Goal: Task Accomplishment & Management: Complete application form

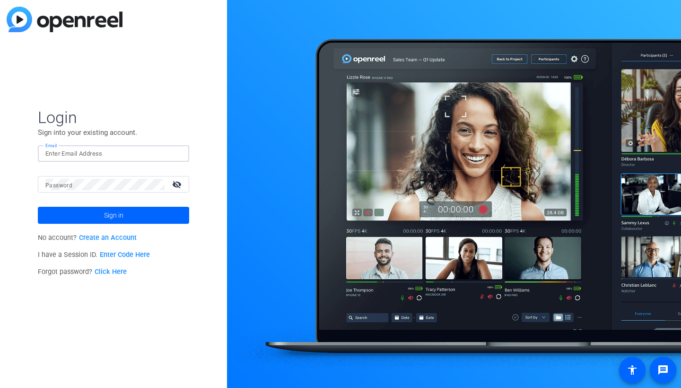
click at [177, 154] on input "Email" at bounding box center [113, 153] width 136 height 11
type input "hudsoncobb@my.tridenttech.edu"
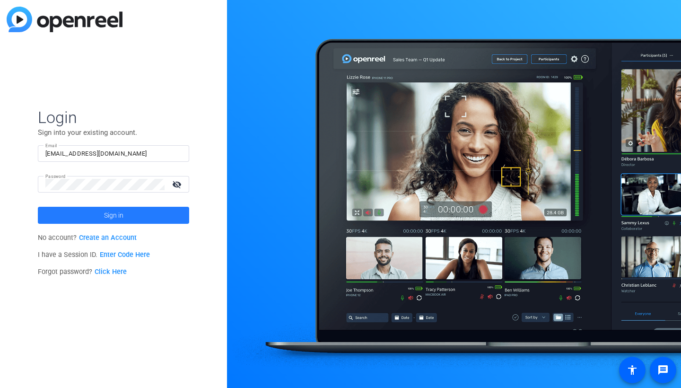
click at [158, 211] on span at bounding box center [113, 215] width 151 height 23
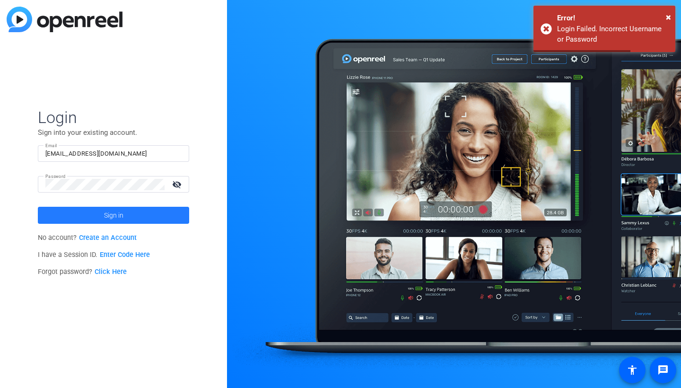
click at [158, 213] on span at bounding box center [113, 215] width 151 height 23
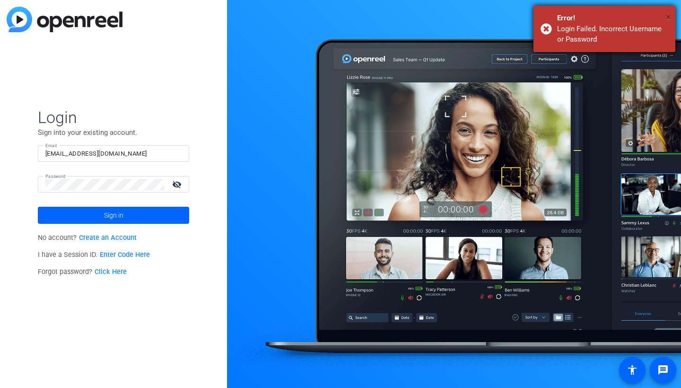
click at [668, 13] on span "×" at bounding box center [668, 16] width 5 height 11
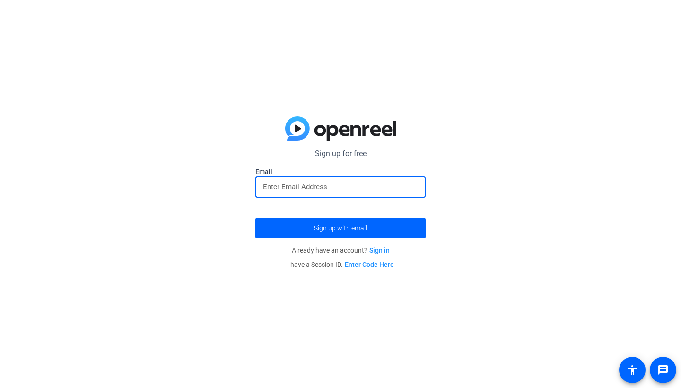
click at [346, 184] on input "email" at bounding box center [340, 186] width 155 height 11
type input "hudsoncobb@my.tridenttech.edu"
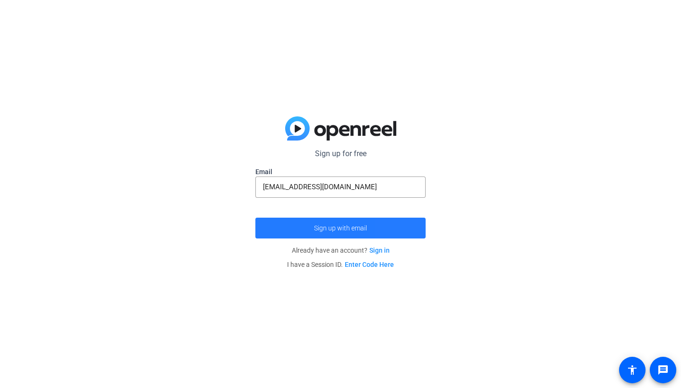
click at [406, 225] on span "submit" at bounding box center [340, 227] width 170 height 23
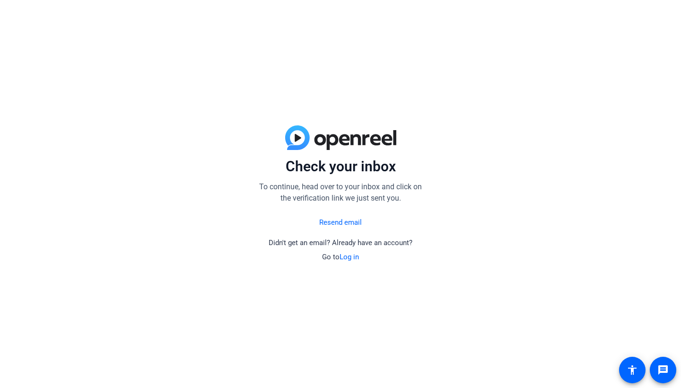
click at [344, 260] on link "Log in" at bounding box center [348, 256] width 19 height 9
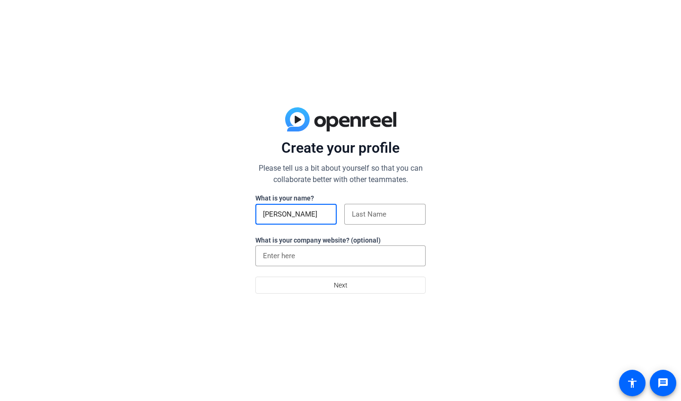
type input "Hudson"
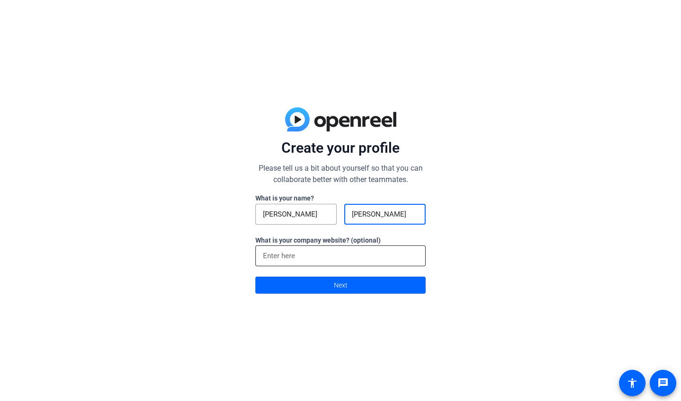
type input "Cobb"
click at [342, 263] on div at bounding box center [340, 255] width 155 height 21
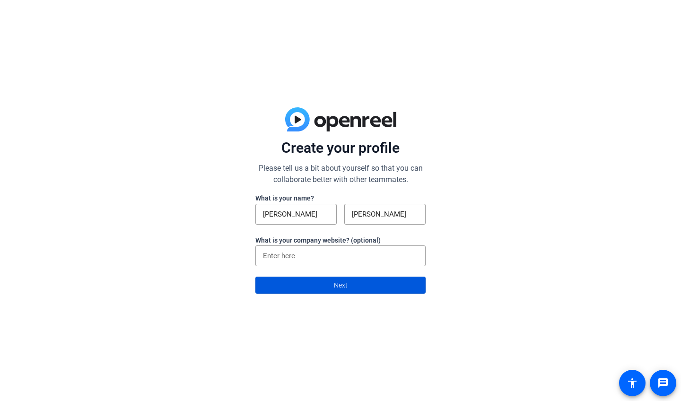
click at [347, 279] on span "Next" at bounding box center [341, 285] width 14 height 18
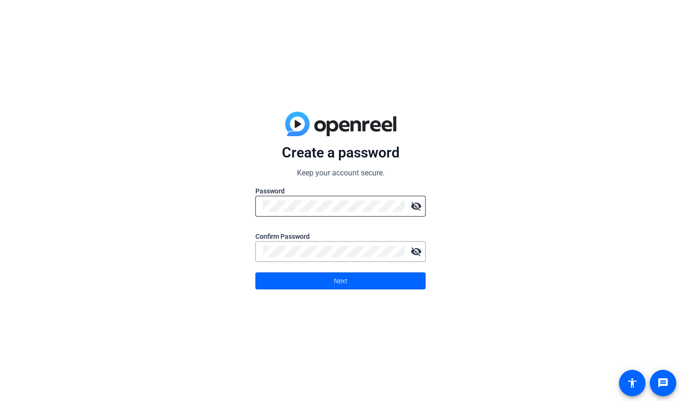
click at [332, 196] on div at bounding box center [334, 206] width 142 height 21
click at [410, 205] on mat-icon "visibility_off" at bounding box center [416, 206] width 19 height 19
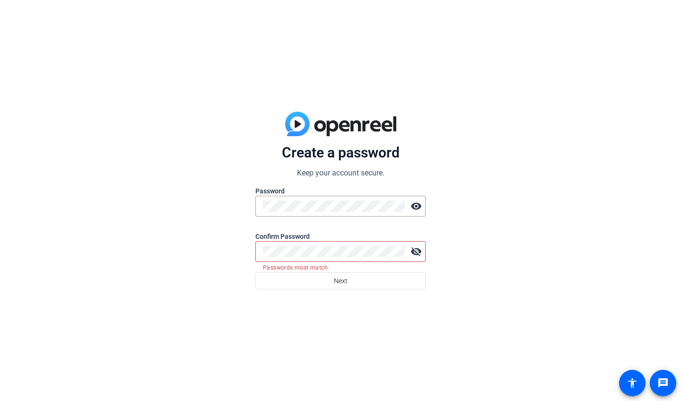
click at [372, 259] on div at bounding box center [334, 251] width 142 height 21
click at [423, 252] on mat-icon "visibility_off" at bounding box center [416, 251] width 19 height 19
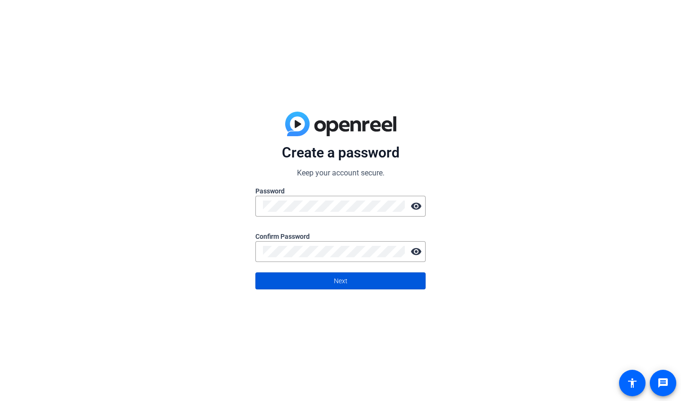
click at [366, 279] on span at bounding box center [340, 280] width 169 height 23
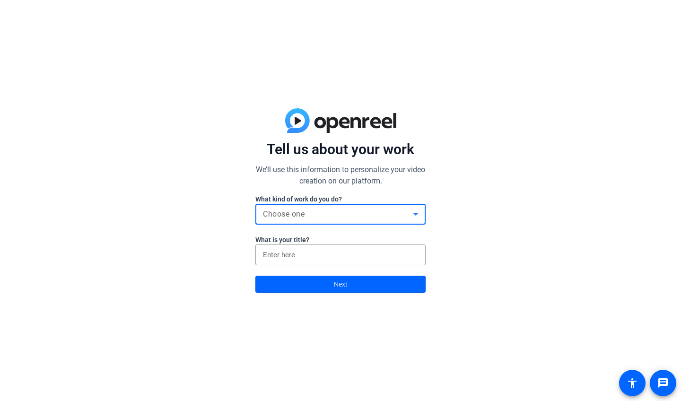
click at [359, 213] on div "Choose one" at bounding box center [338, 213] width 150 height 11
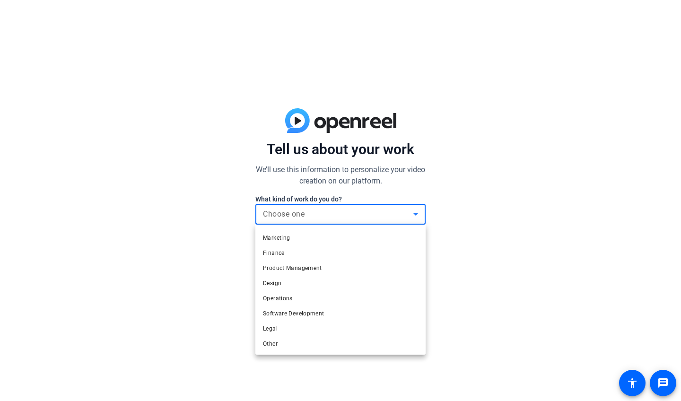
scroll to position [29, 0]
click at [408, 343] on mat-option "Other" at bounding box center [340, 343] width 170 height 15
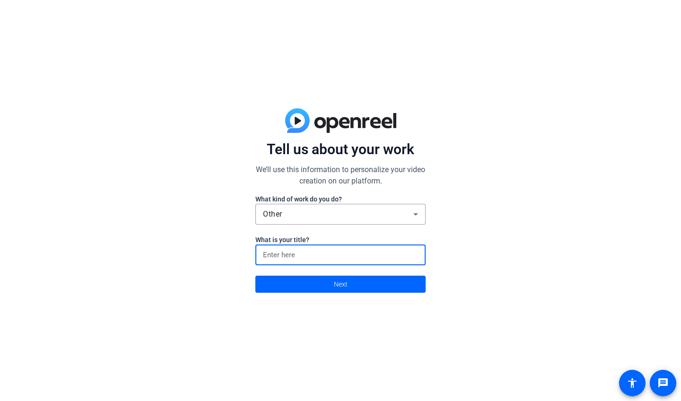
click at [360, 255] on input at bounding box center [340, 254] width 155 height 11
type input "student"
click at [365, 290] on span at bounding box center [340, 284] width 169 height 23
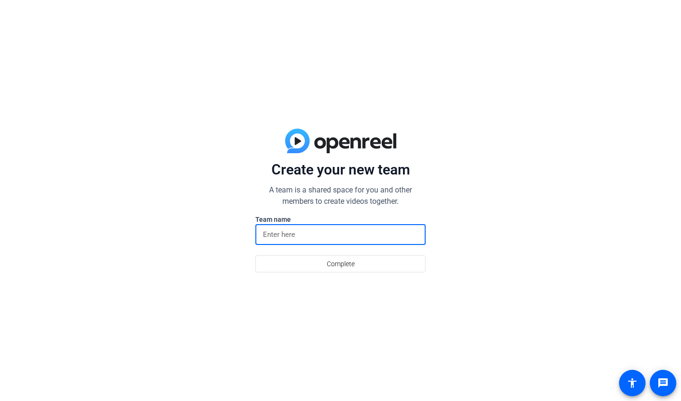
click at [355, 237] on input at bounding box center [340, 234] width 155 height 11
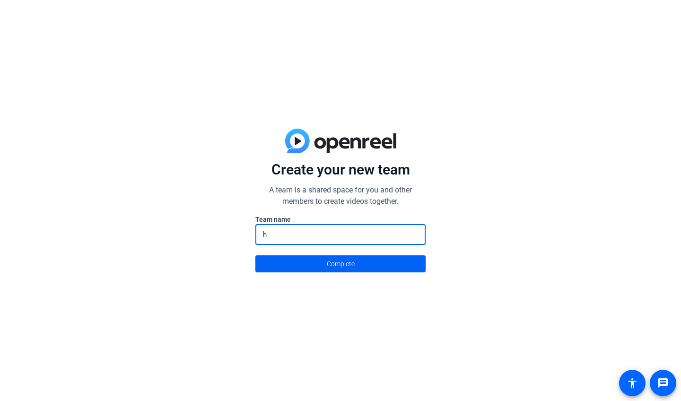
type input "h"
click at [340, 263] on span "Complete" at bounding box center [341, 264] width 28 height 18
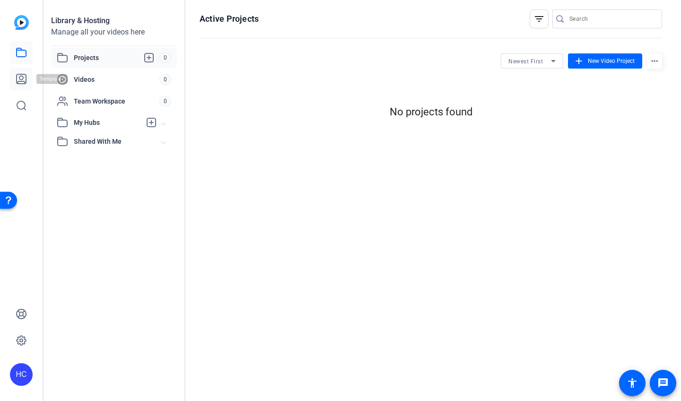
click at [26, 79] on icon at bounding box center [21, 78] width 9 height 9
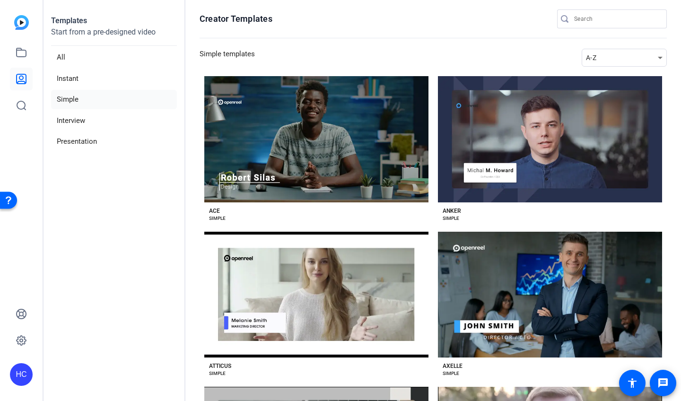
click at [25, 26] on img at bounding box center [21, 22] width 15 height 15
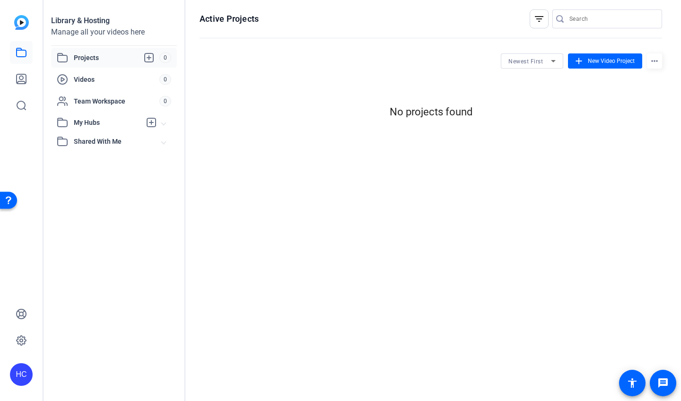
click at [25, 28] on img at bounding box center [21, 22] width 15 height 15
click at [588, 59] on span "New Video Project" at bounding box center [611, 61] width 47 height 9
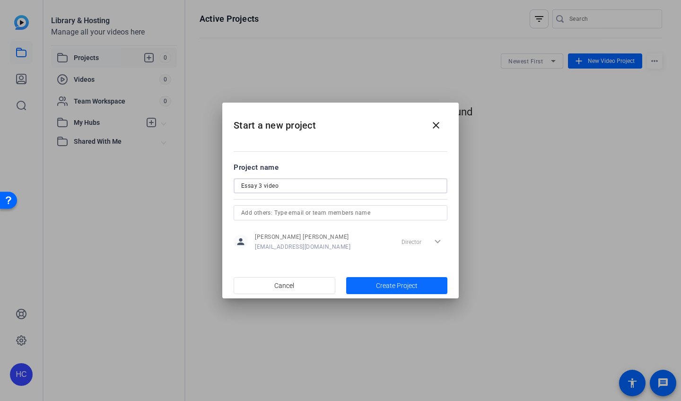
type input "Essay 3 video"
click at [393, 282] on span "Create Project" at bounding box center [397, 286] width 42 height 10
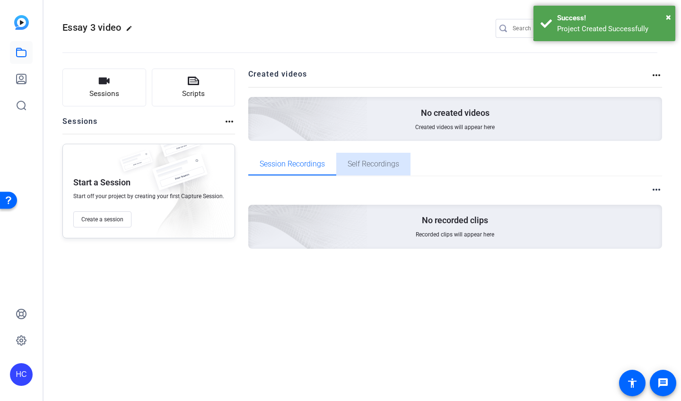
click at [381, 170] on span "Self Recordings" at bounding box center [373, 164] width 52 height 23
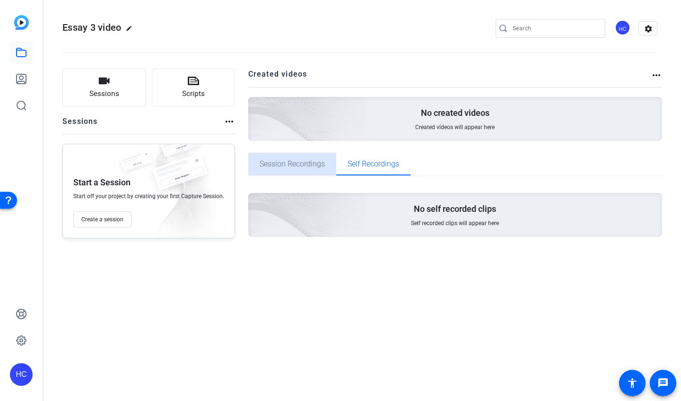
click at [309, 163] on span "Session Recordings" at bounding box center [292, 164] width 65 height 8
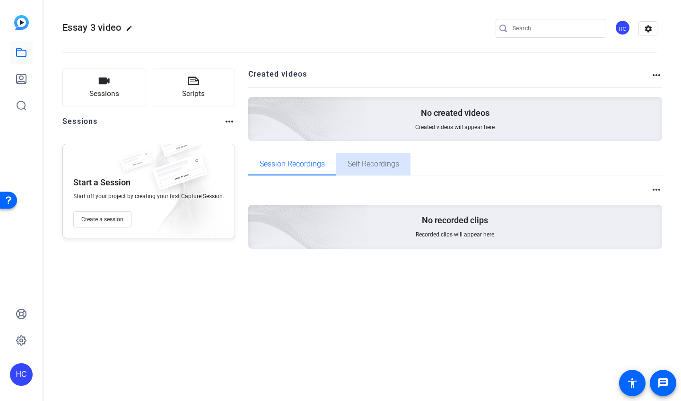
click at [362, 165] on span "Self Recordings" at bounding box center [373, 164] width 52 height 8
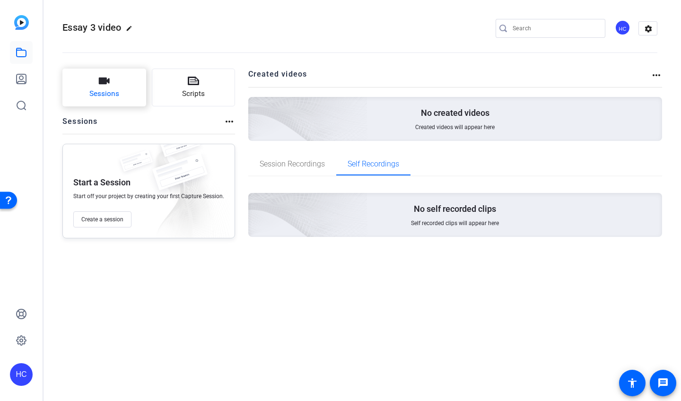
click at [129, 92] on button "Sessions" at bounding box center [104, 88] width 84 height 38
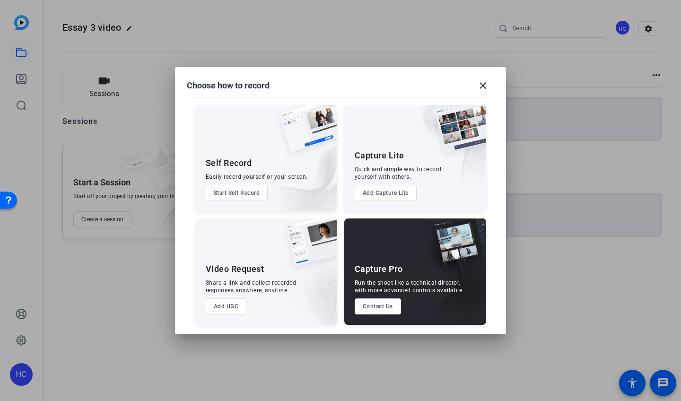
click at [254, 193] on button "Start Self Record" at bounding box center [237, 193] width 62 height 16
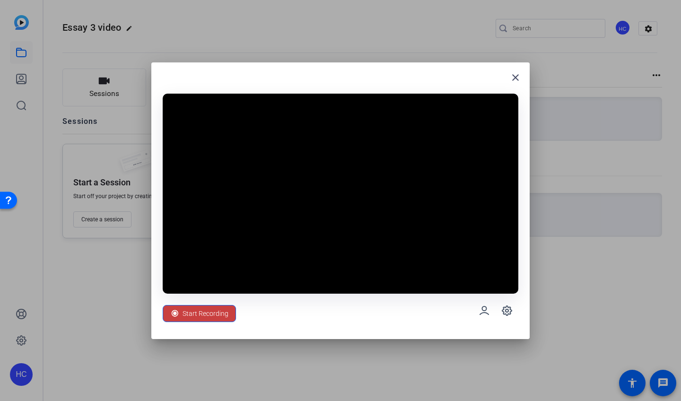
click at [190, 315] on span "Start Recording" at bounding box center [205, 313] width 46 height 18
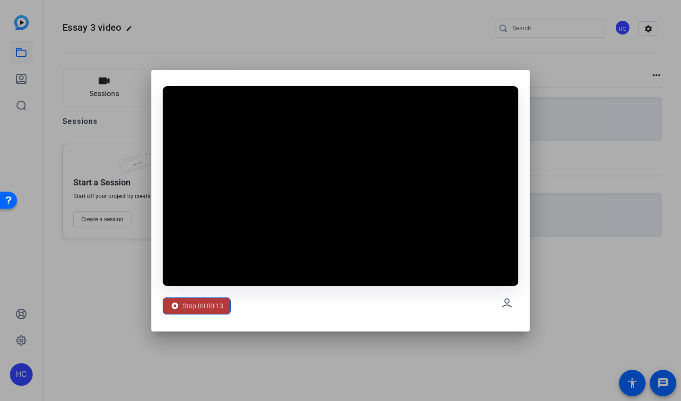
click at [198, 308] on span "Stop 00:00:13" at bounding box center [202, 306] width 41 height 18
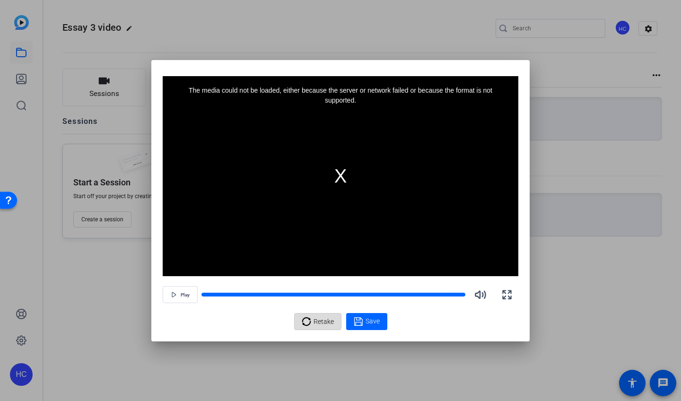
click at [303, 320] on icon at bounding box center [306, 321] width 9 height 9
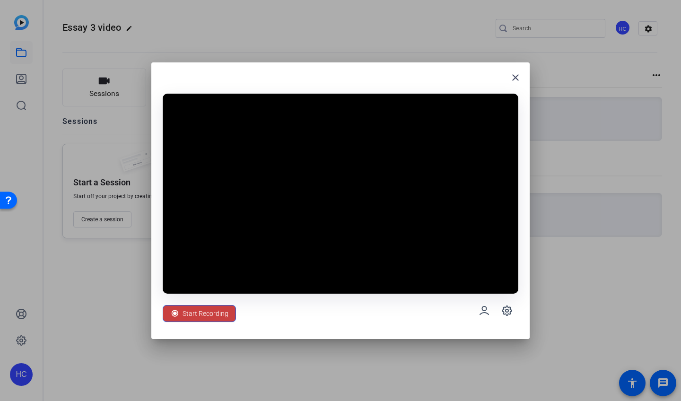
click at [218, 317] on span "Start Recording" at bounding box center [205, 313] width 46 height 18
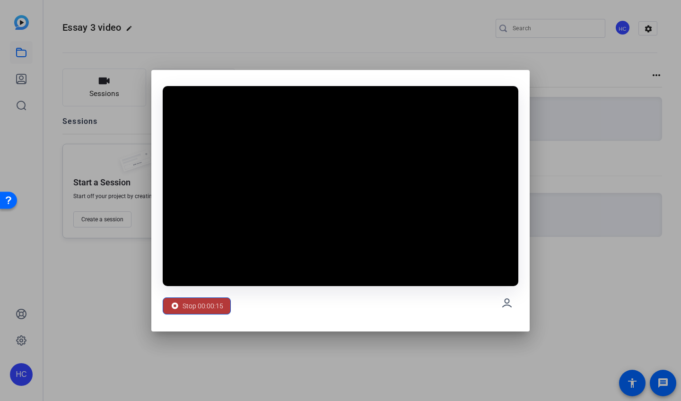
click at [190, 308] on span "Stop 00:00:15" at bounding box center [202, 306] width 41 height 18
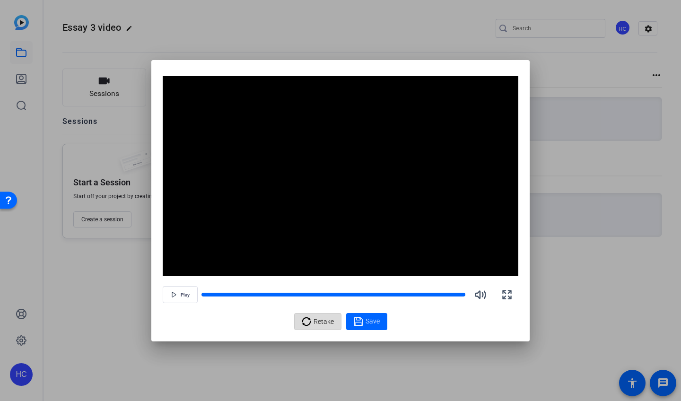
click at [307, 325] on icon at bounding box center [306, 321] width 9 height 9
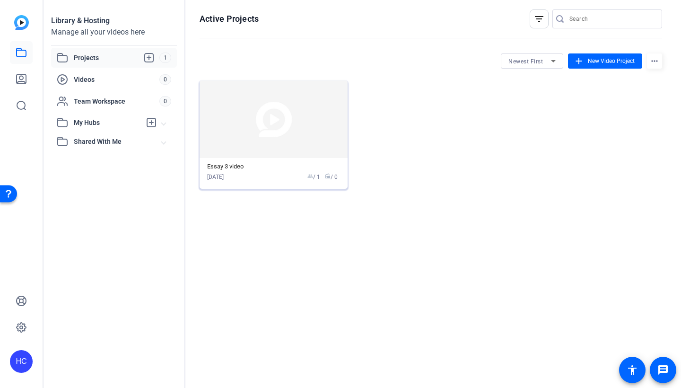
click at [236, 157] on img at bounding box center [273, 119] width 148 height 78
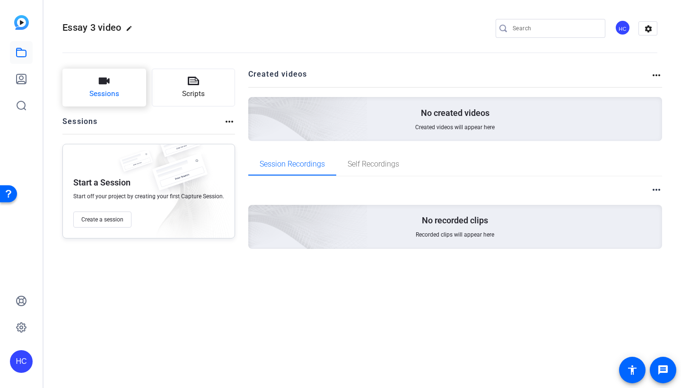
click at [106, 91] on span "Sessions" at bounding box center [104, 93] width 30 height 11
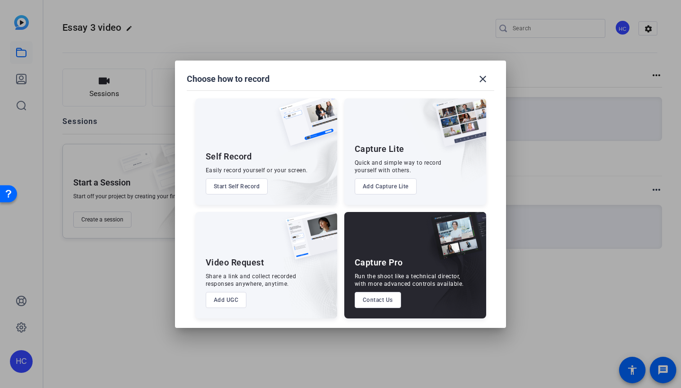
click at [236, 186] on button "Start Self Record" at bounding box center [237, 186] width 62 height 16
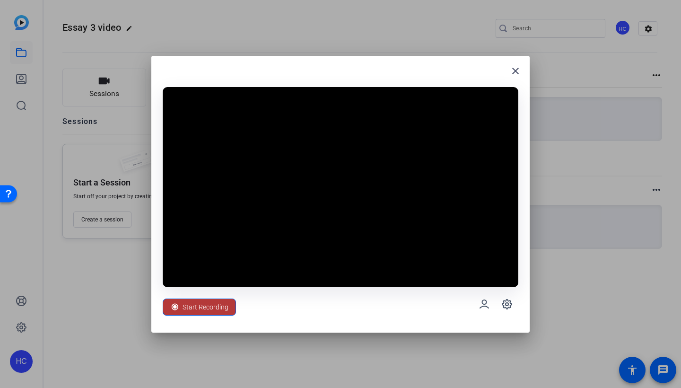
click at [225, 302] on span "Start Recording" at bounding box center [205, 307] width 46 height 18
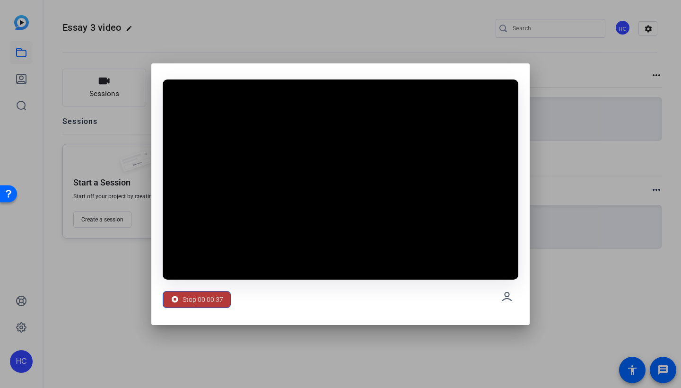
click at [200, 295] on span "Stop 00:00:37" at bounding box center [202, 299] width 41 height 18
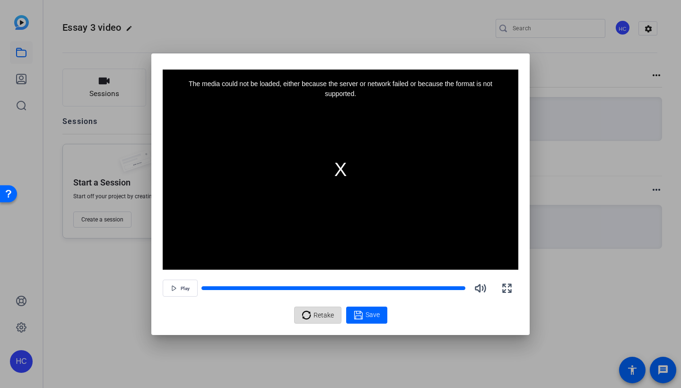
click at [300, 312] on span at bounding box center [317, 314] width 46 height 23
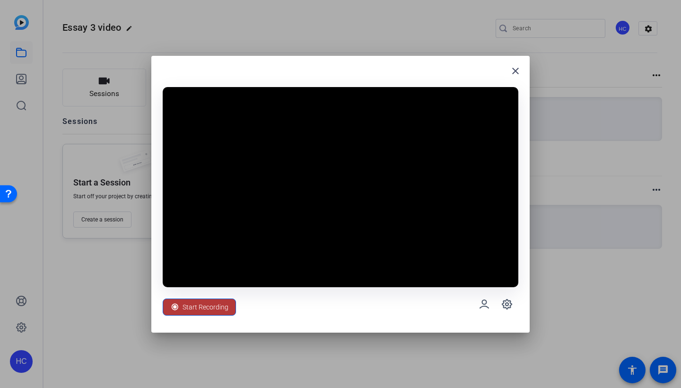
click at [218, 306] on span "Start Recording" at bounding box center [205, 307] width 46 height 18
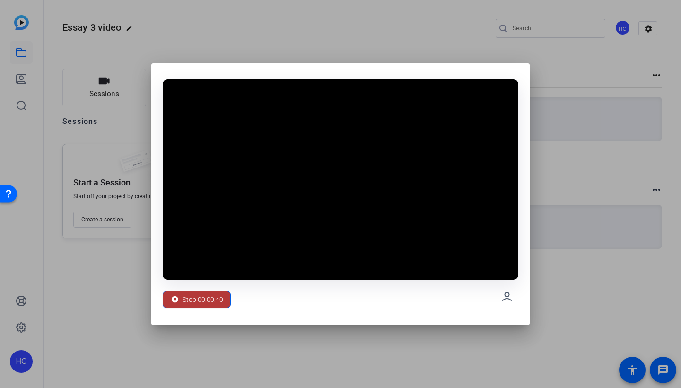
click at [212, 305] on span "Stop 00:00:40" at bounding box center [202, 299] width 41 height 18
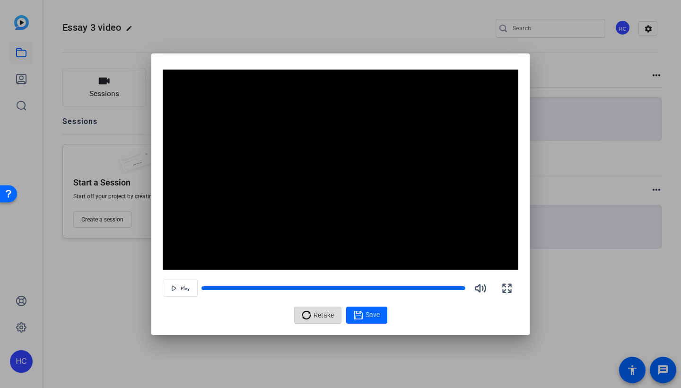
click at [327, 313] on span "Retake" at bounding box center [323, 315] width 20 height 18
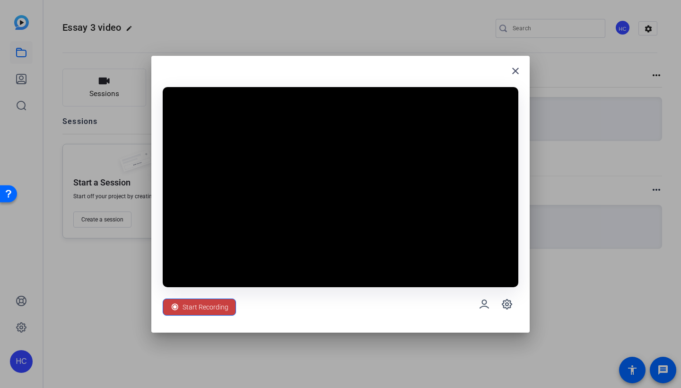
click at [211, 305] on span "Start Recording" at bounding box center [205, 307] width 46 height 18
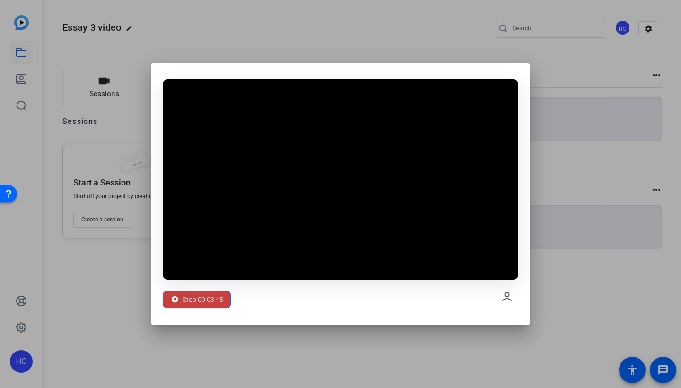
click at [203, 297] on span "Stop 00:03:45" at bounding box center [202, 299] width 41 height 18
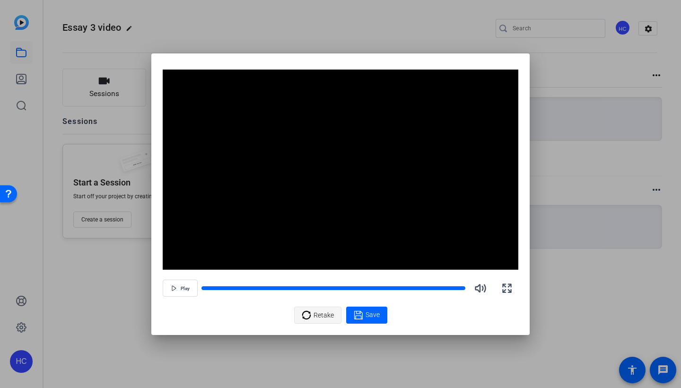
click at [316, 313] on span "Retake" at bounding box center [323, 315] width 20 height 18
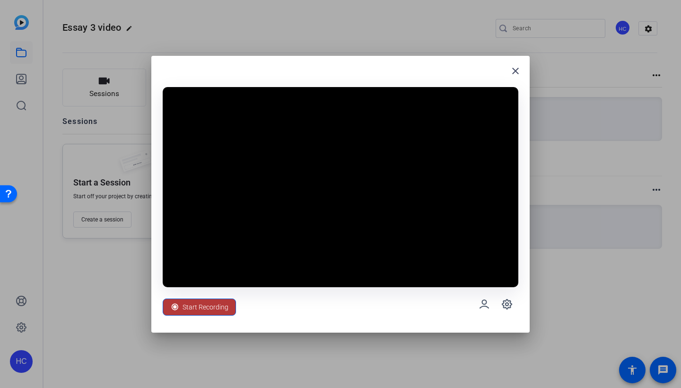
click at [208, 303] on span "Start Recording" at bounding box center [205, 307] width 46 height 18
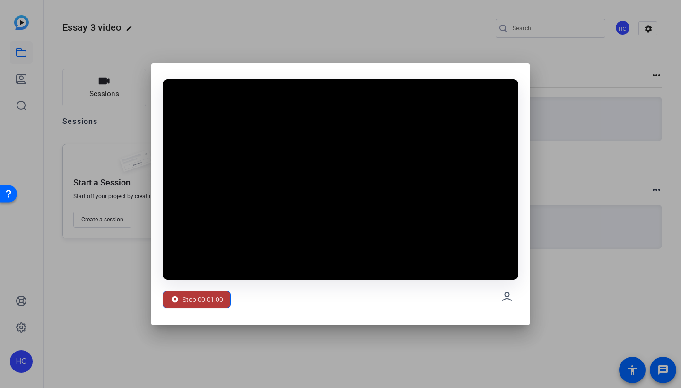
click at [188, 300] on span "Stop 00:01:00" at bounding box center [202, 299] width 41 height 18
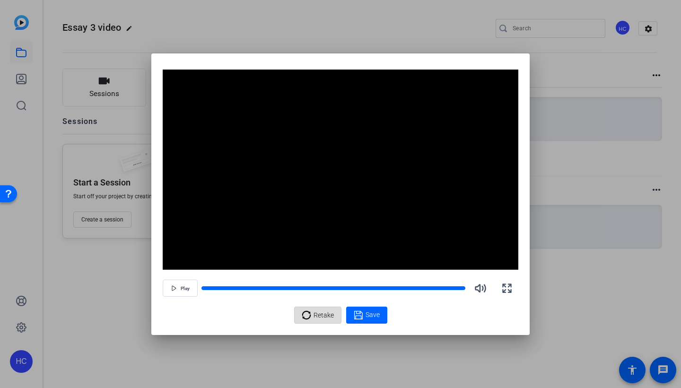
click at [305, 315] on icon at bounding box center [306, 314] width 9 height 11
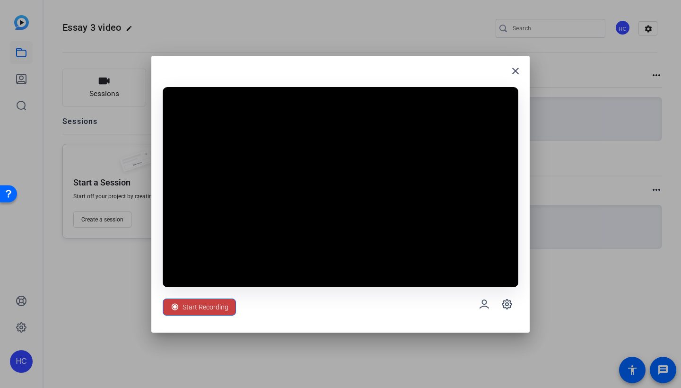
click at [227, 306] on button "Start Recording" at bounding box center [199, 306] width 73 height 17
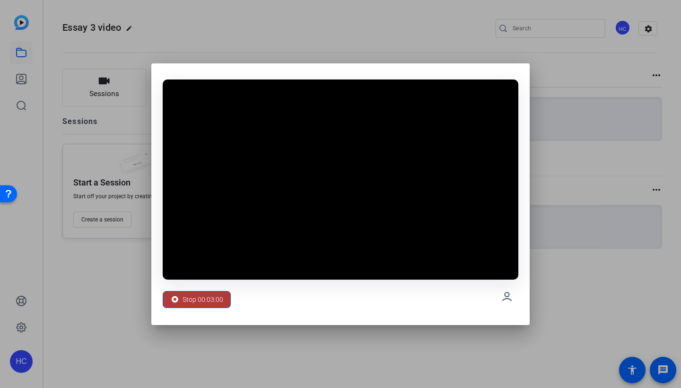
click at [193, 292] on span "Stop 00:03:00" at bounding box center [202, 299] width 41 height 18
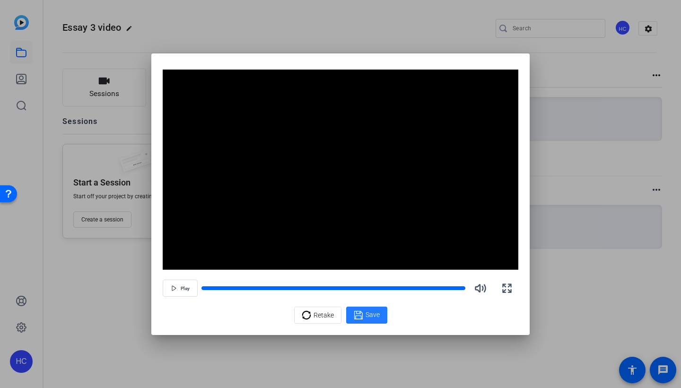
click at [364, 313] on div "Save" at bounding box center [367, 314] width 26 height 11
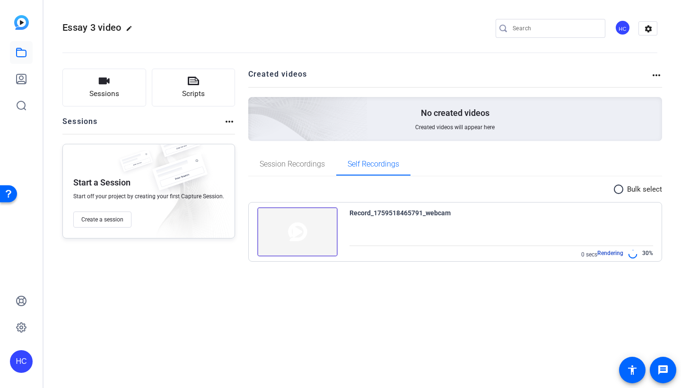
click at [310, 231] on img at bounding box center [297, 231] width 80 height 49
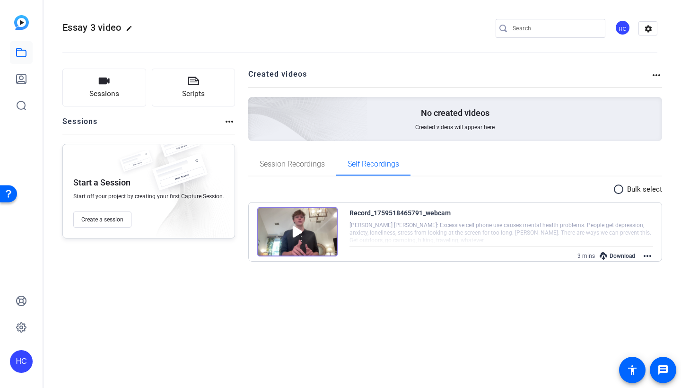
click at [615, 256] on div "Download" at bounding box center [617, 256] width 45 height 12
click at [614, 254] on div "Download" at bounding box center [617, 256] width 45 height 12
click at [650, 255] on mat-icon "more_horiz" at bounding box center [646, 255] width 11 height 11
click at [526, 304] on div at bounding box center [340, 194] width 681 height 388
click at [616, 254] on div "Download" at bounding box center [617, 256] width 45 height 12
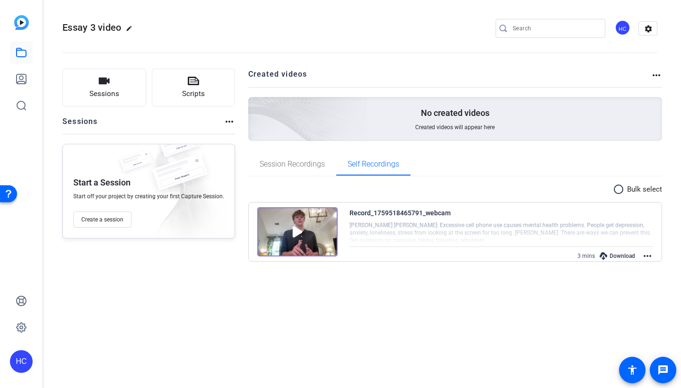
click at [616, 255] on div "Download" at bounding box center [617, 256] width 45 height 12
click at [318, 218] on img at bounding box center [297, 231] width 80 height 49
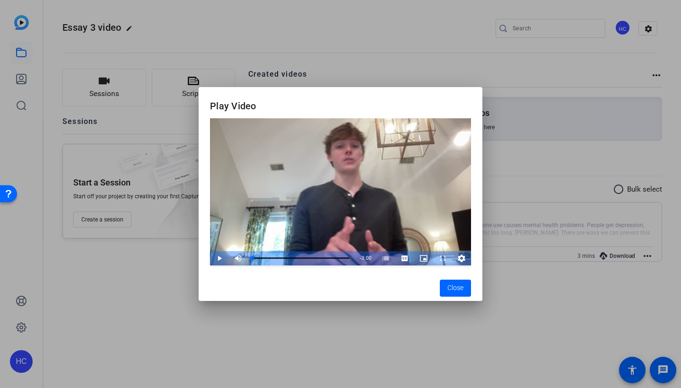
click at [210, 255] on span "Video Player" at bounding box center [210, 258] width 0 height 14
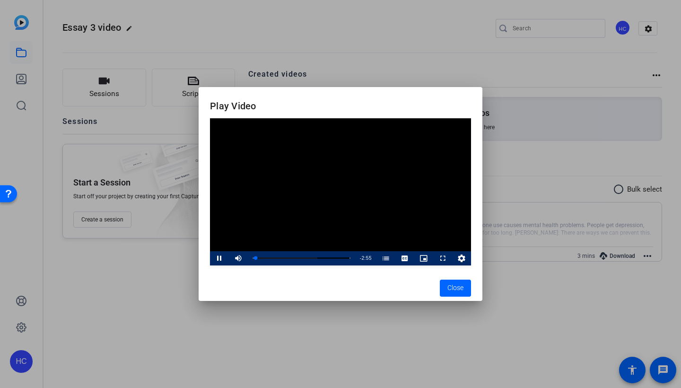
click at [210, 258] on span "Video Player" at bounding box center [210, 258] width 0 height 14
click at [449, 283] on span "Close" at bounding box center [455, 288] width 16 height 10
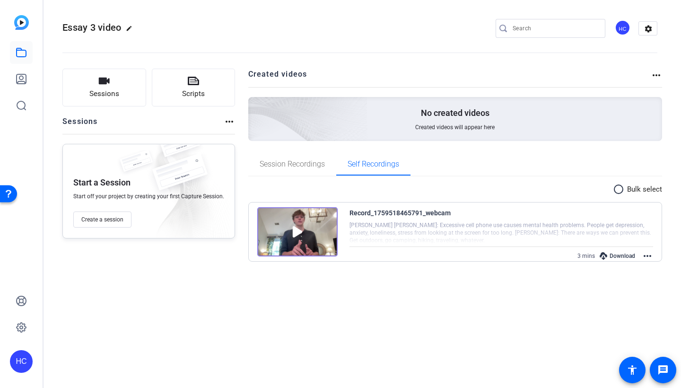
click at [609, 259] on div "Download" at bounding box center [617, 256] width 45 height 12
click at [609, 254] on div "Download" at bounding box center [617, 256] width 45 height 12
click at [604, 257] on icon at bounding box center [603, 256] width 8 height 8
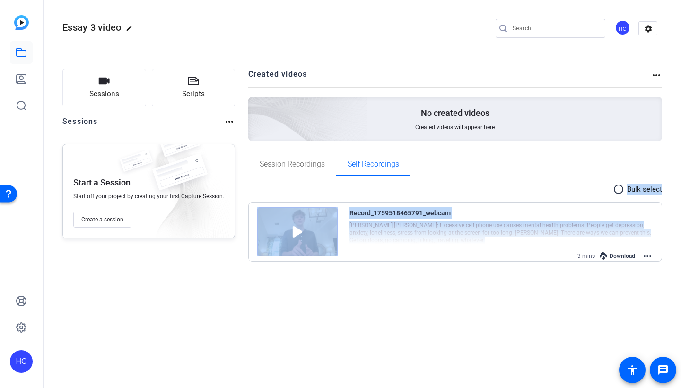
drag, startPoint x: 248, startPoint y: 187, endPoint x: 600, endPoint y: 234, distance: 354.9
click at [600, 234] on div "radio_button_unchecked Bulk select Record_1759518465791_webcam [PERSON_NAME] [P…" at bounding box center [455, 222] width 414 height 78
copy div "radio_button_unchecked Bulk select Record_1759518465791_webcam [PERSON_NAME] [P…"
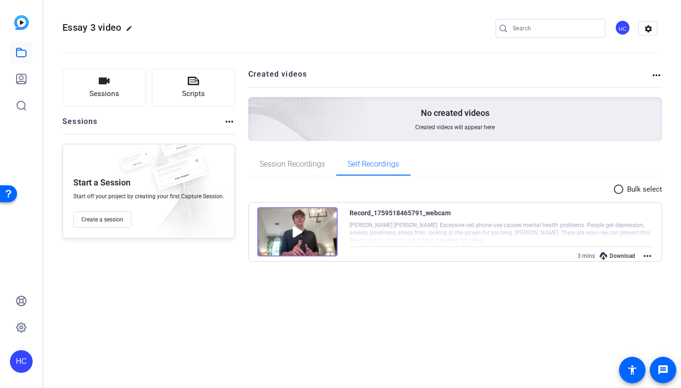
click at [468, 154] on div "Session Recordings Self Recordings" at bounding box center [455, 164] width 414 height 23
click at [315, 224] on img at bounding box center [297, 231] width 80 height 49
